Goal: Task Accomplishment & Management: Use online tool/utility

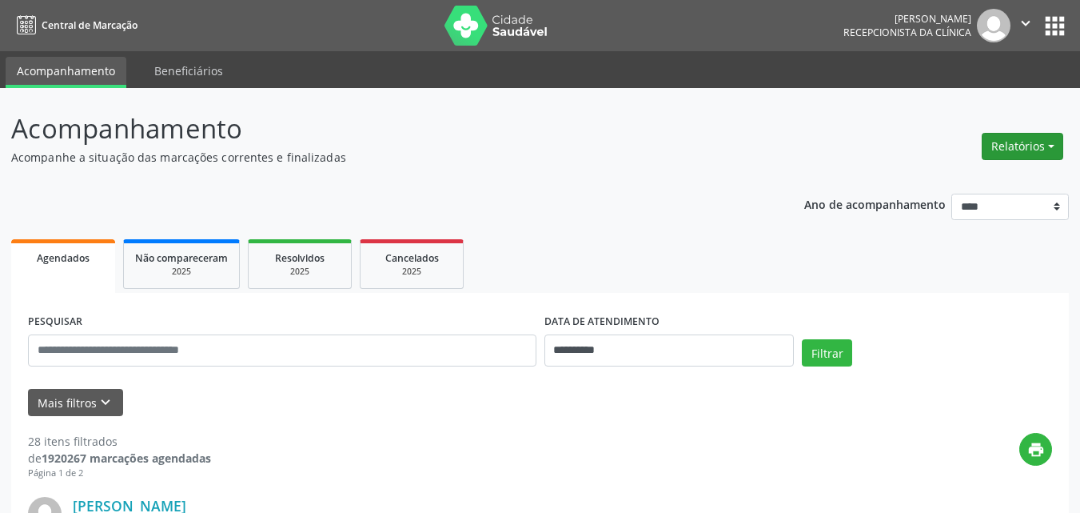
drag, startPoint x: 1038, startPoint y: 142, endPoint x: 903, endPoint y: 225, distance: 158.7
click at [1038, 142] on button "Relatórios" at bounding box center [1023, 146] width 82 height 27
click at [918, 188] on link "Agendamentos" at bounding box center [979, 181] width 172 height 22
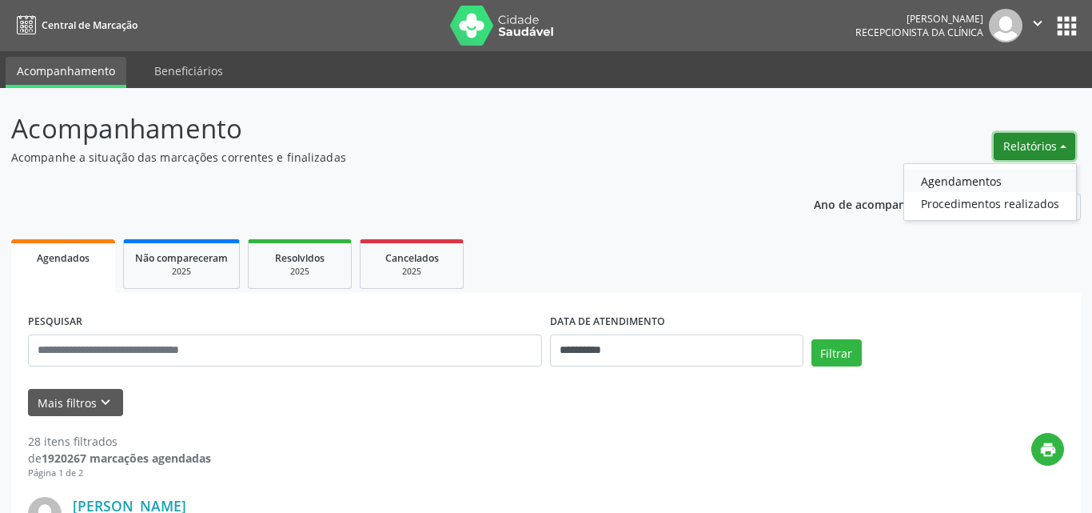
select select "*"
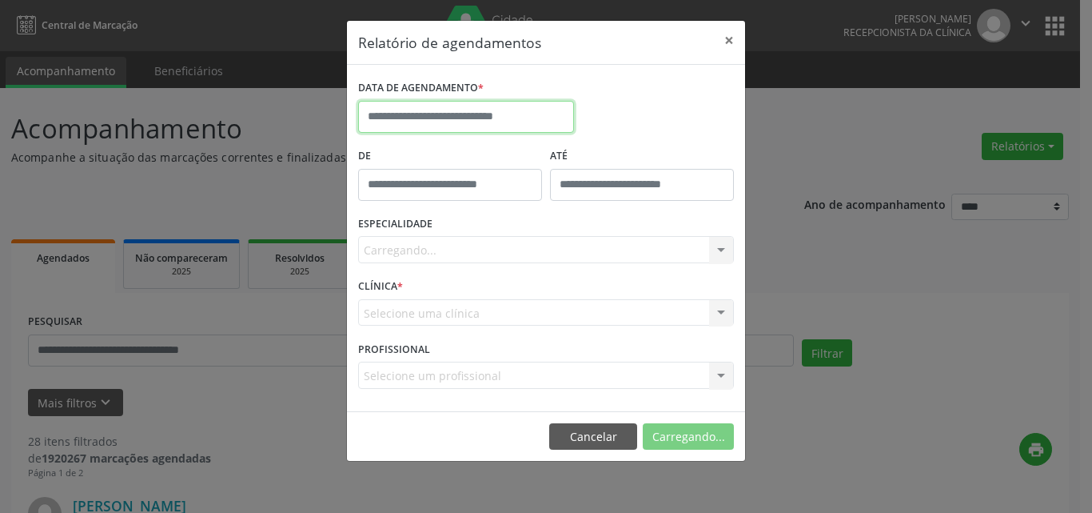
click at [445, 119] on input "text" at bounding box center [466, 117] width 216 height 32
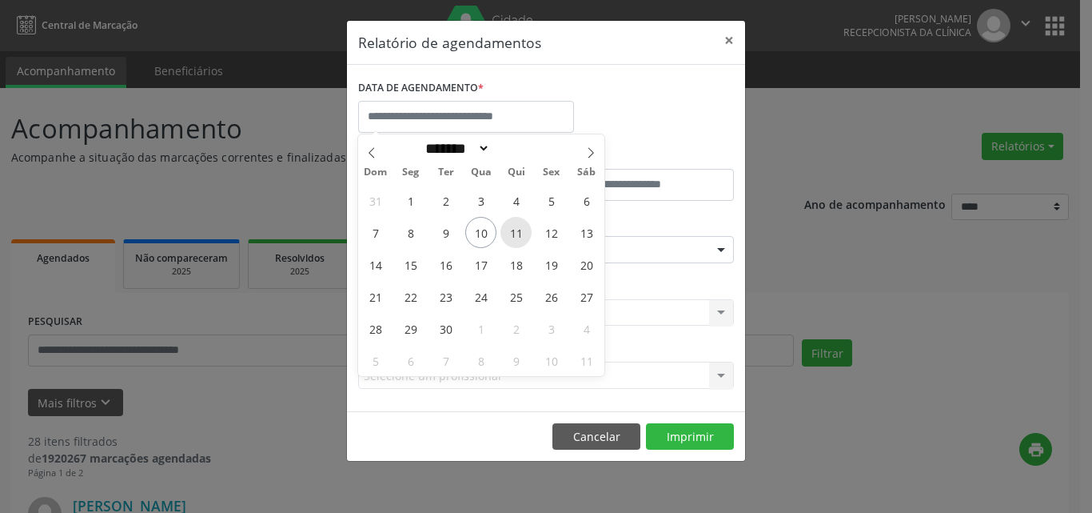
click at [509, 234] on span "11" at bounding box center [516, 232] width 31 height 31
type input "**********"
click at [541, 231] on span "12" at bounding box center [551, 232] width 31 height 31
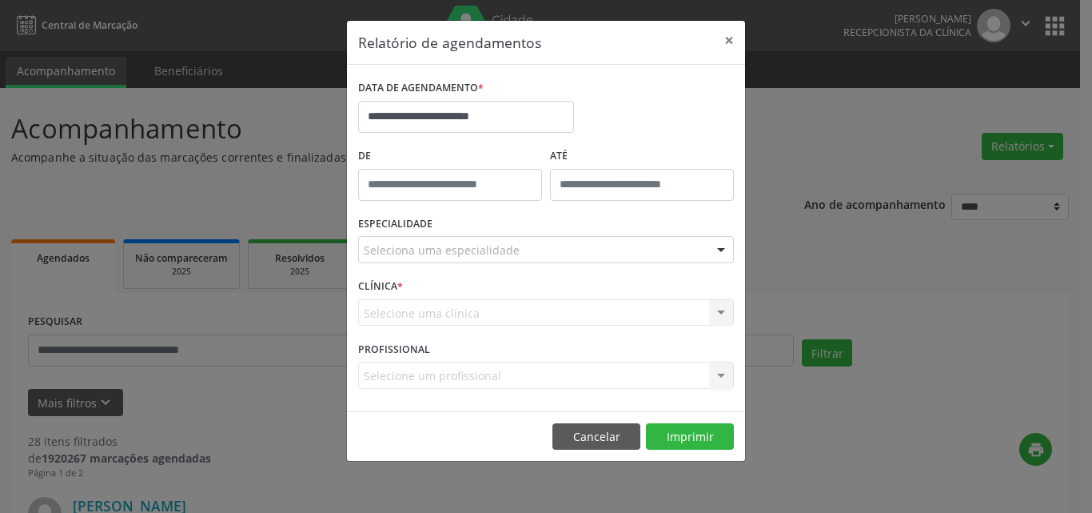
click at [546, 251] on div "Seleciona uma especialidade" at bounding box center [546, 249] width 376 height 27
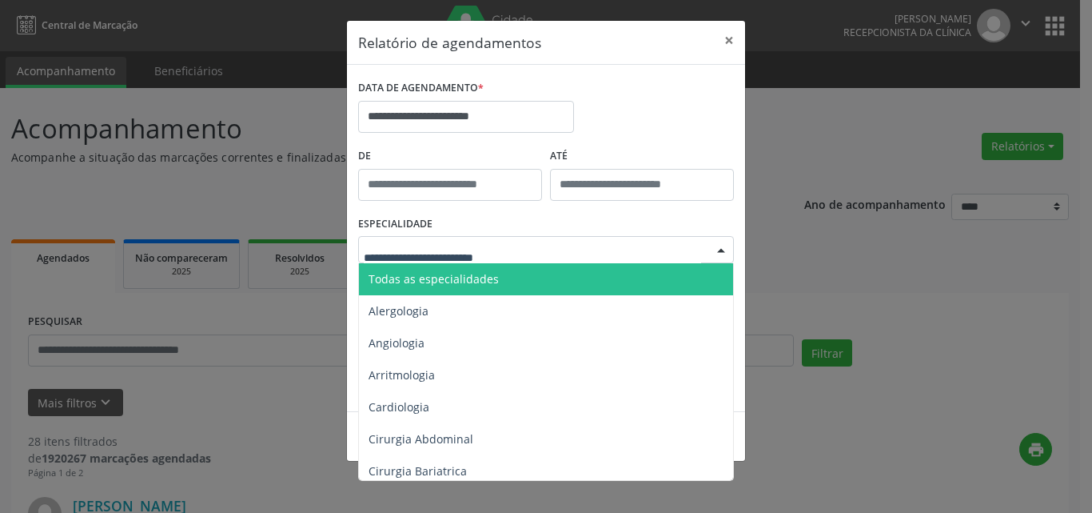
click at [543, 275] on span "Todas as especialidades" at bounding box center [547, 279] width 377 height 32
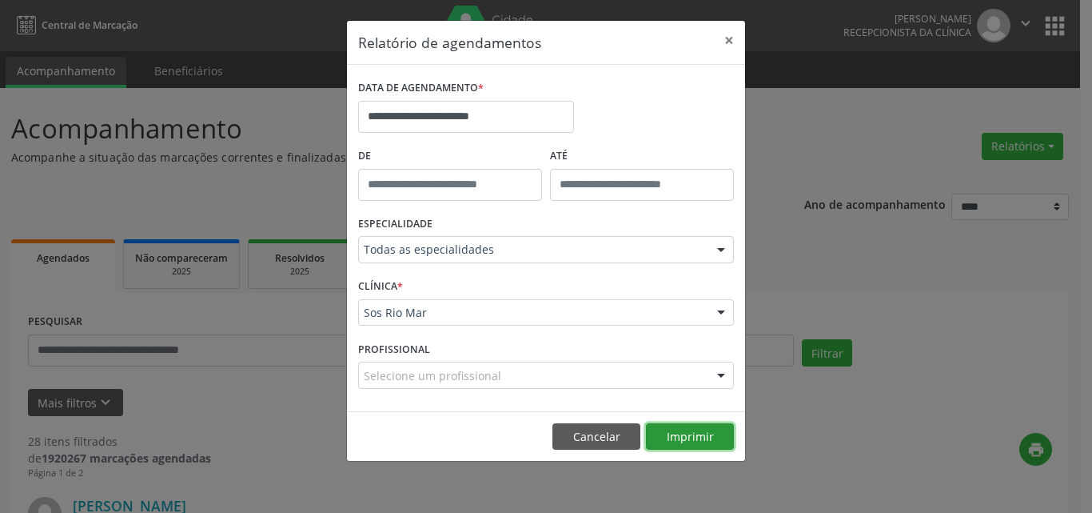
click at [704, 441] on button "Imprimir" at bounding box center [690, 436] width 88 height 27
